Goal: Navigation & Orientation: Find specific page/section

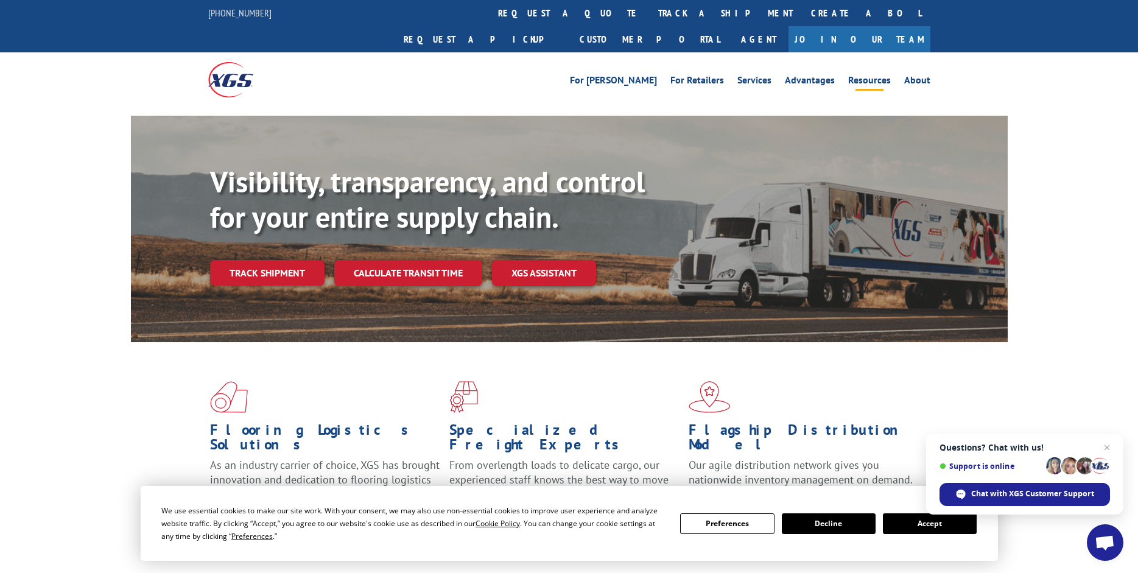
click at [881, 76] on link "Resources" at bounding box center [869, 82] width 43 height 13
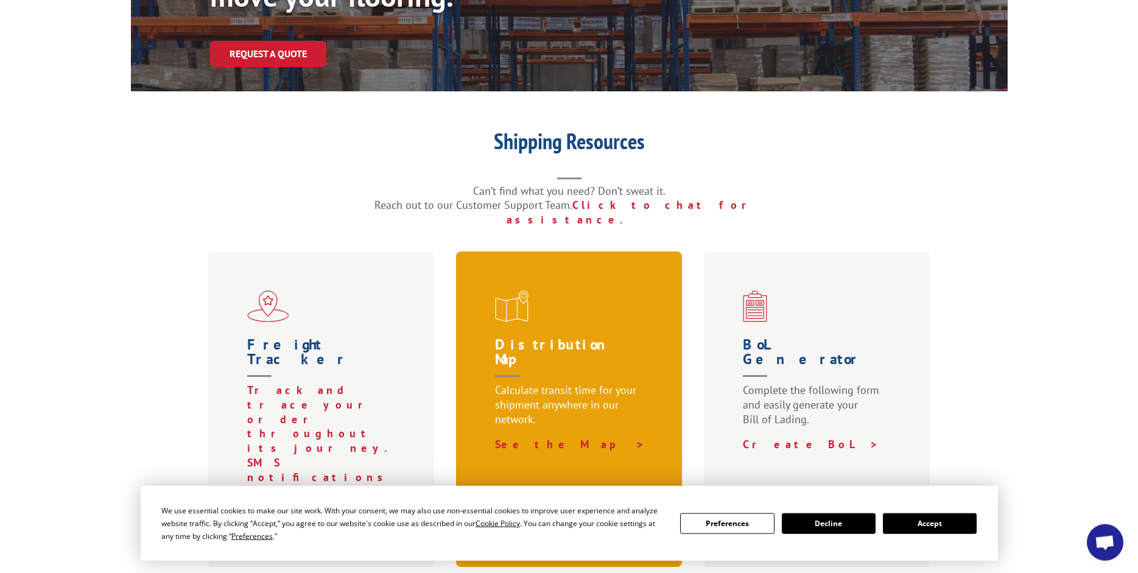
scroll to position [248, 0]
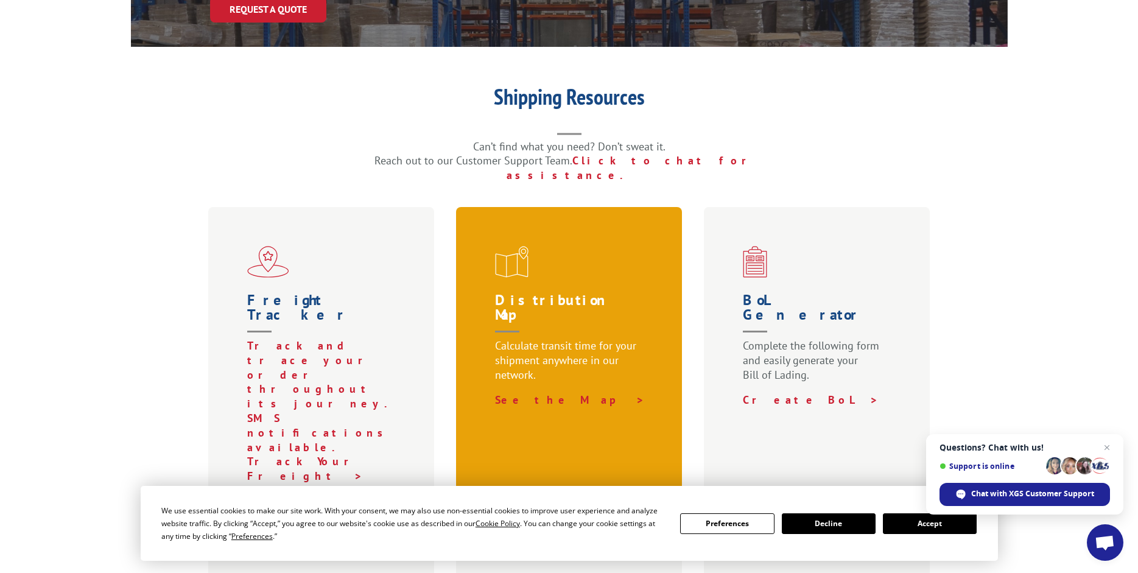
click at [553, 241] on div "Distribution Map Calculate transit time for your shipment anywhere in our netwo…" at bounding box center [569, 364] width 227 height 315
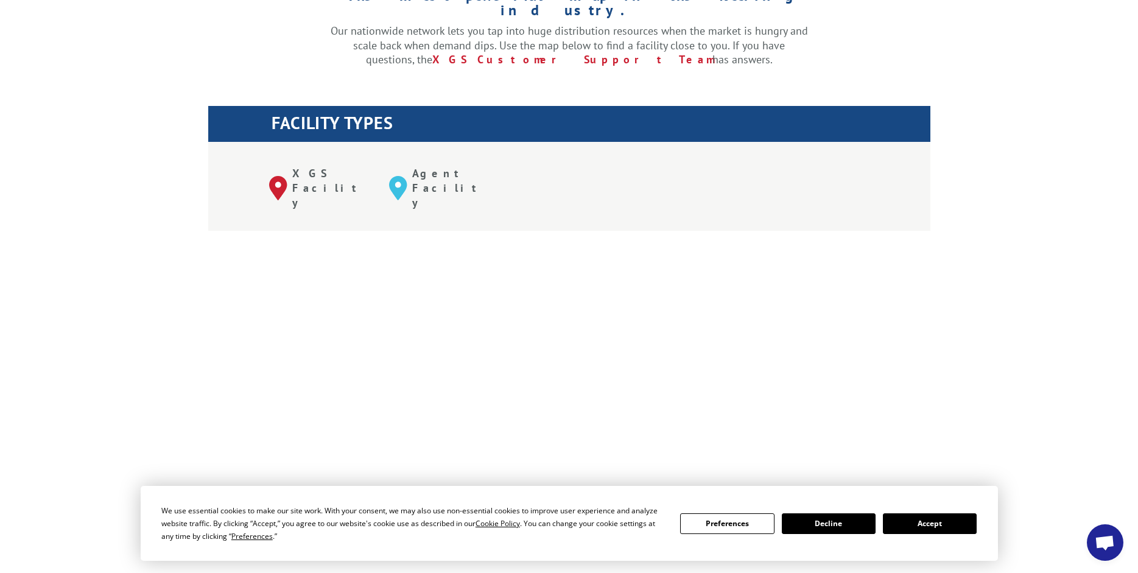
scroll to position [435, 0]
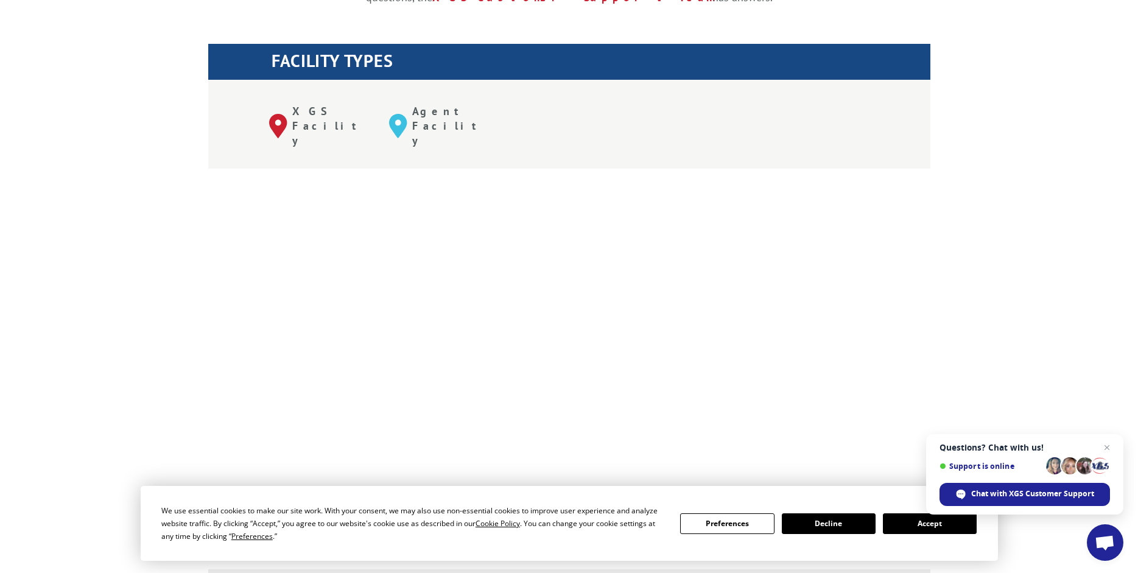
click at [941, 525] on button "Accept" at bounding box center [930, 523] width 94 height 21
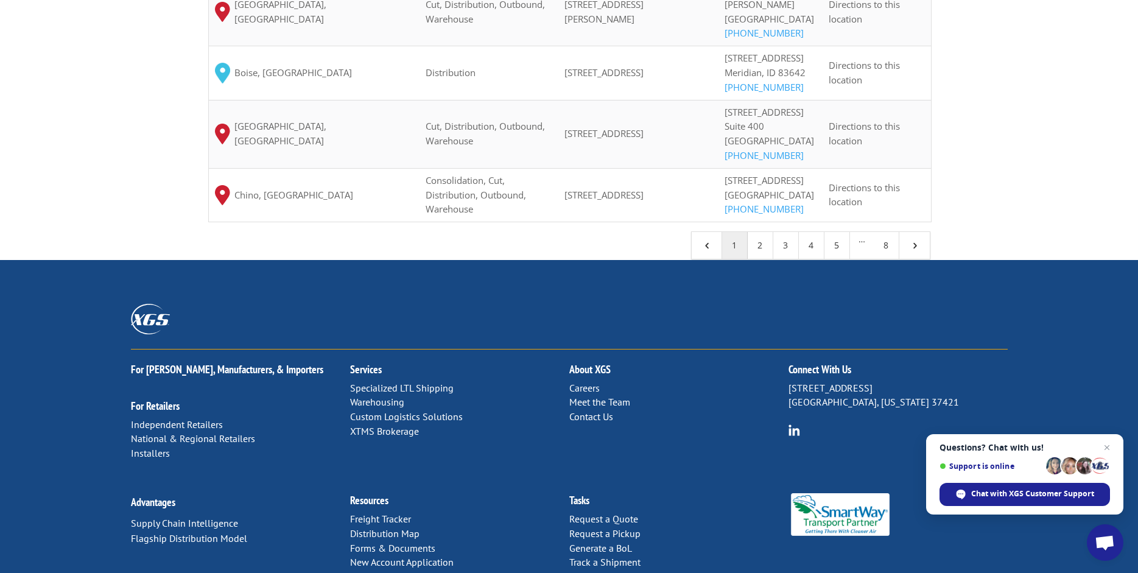
scroll to position [1134, 0]
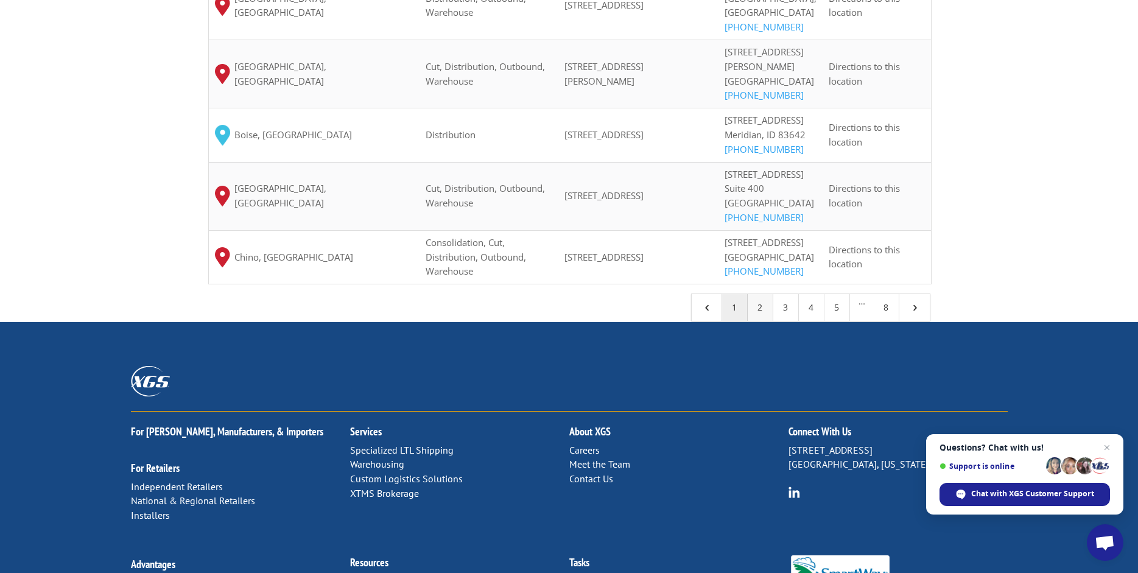
click at [756, 321] on link "2" at bounding box center [761, 307] width 26 height 27
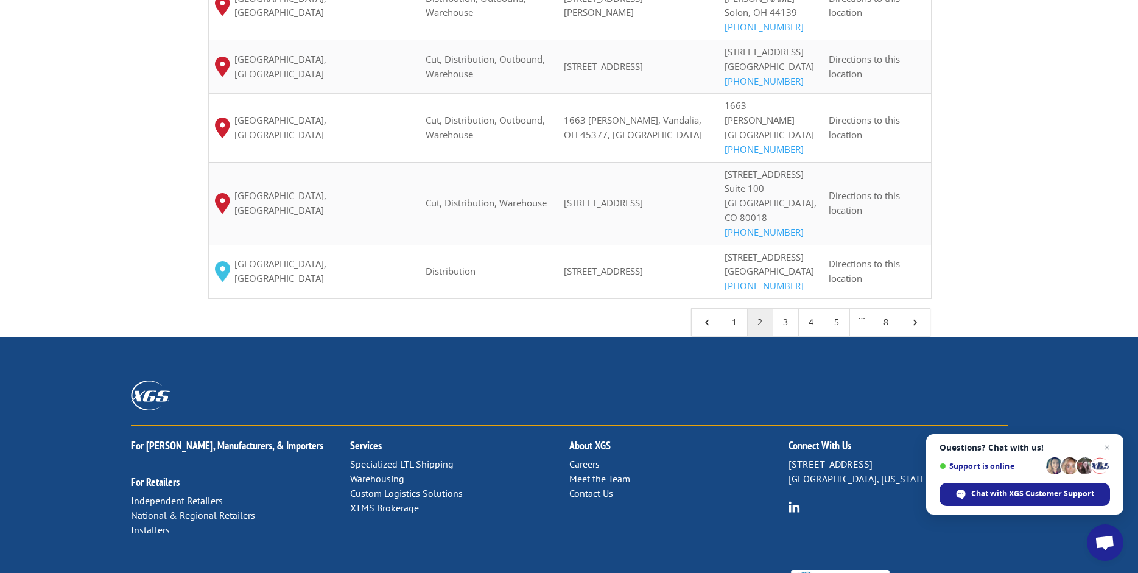
click at [761, 309] on link "2" at bounding box center [761, 322] width 26 height 27
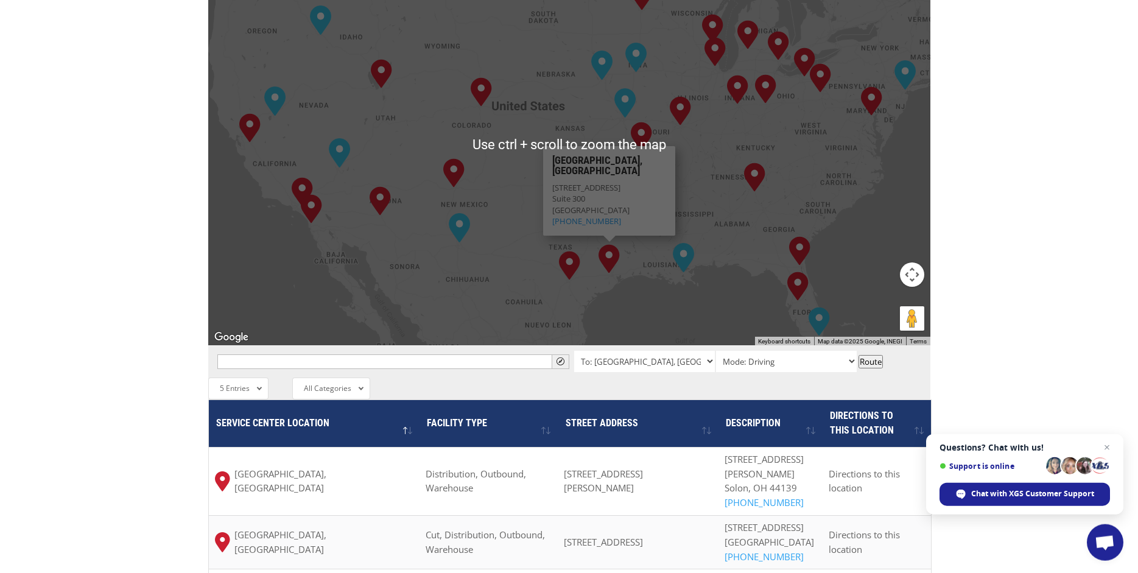
scroll to position [638, 0]
